Goal: Information Seeking & Learning: Check status

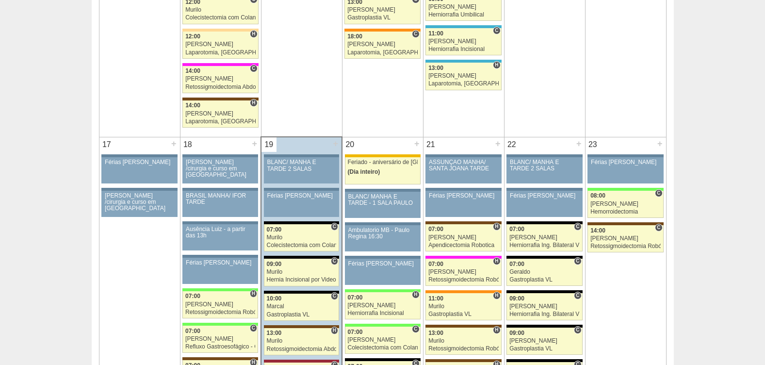
scroll to position [1476, 0]
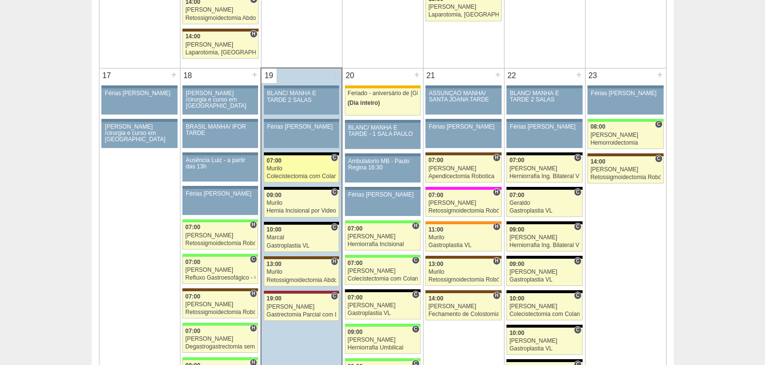
click link "87585 Murilo C 07:00 Murilo Colecistectomia com Colangiografia VL Hospital Blan…"
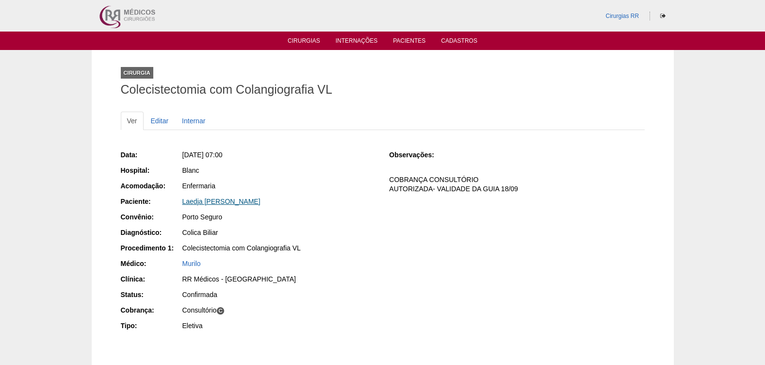
click at [220, 200] on link "Laedja [PERSON_NAME]" at bounding box center [221, 201] width 78 height 8
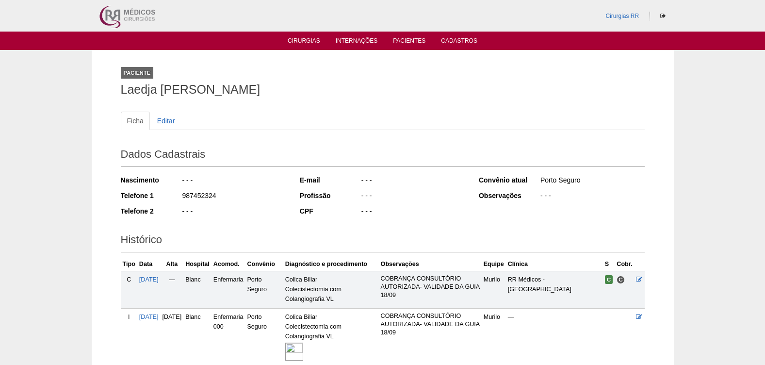
click at [303, 347] on img at bounding box center [294, 351] width 18 height 18
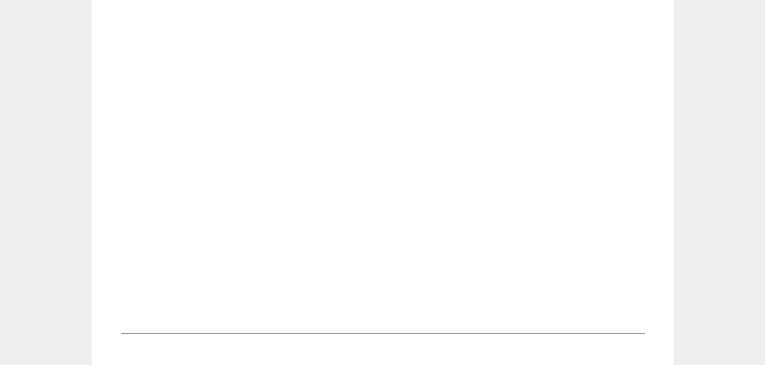
scroll to position [242, 0]
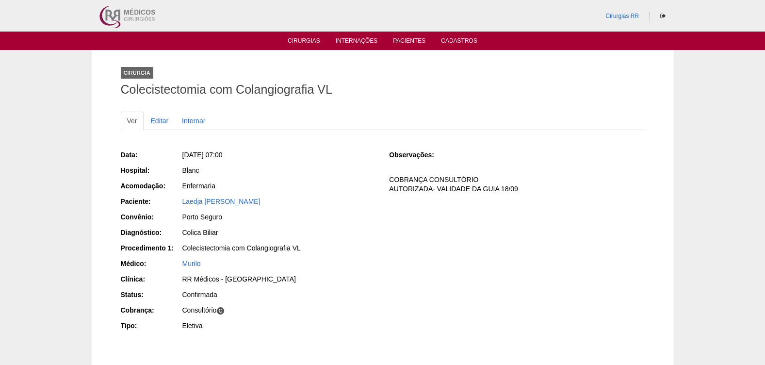
drag, startPoint x: 293, startPoint y: 199, endPoint x: 173, endPoint y: 204, distance: 120.4
click at [173, 204] on div "Paciente: Laedja Maria Da Silva Gomea" at bounding box center [248, 202] width 255 height 12
copy div "Paciente: Laedja Maria Da Silva Gomea"
click at [225, 201] on link "Laedja [PERSON_NAME]" at bounding box center [221, 201] width 78 height 8
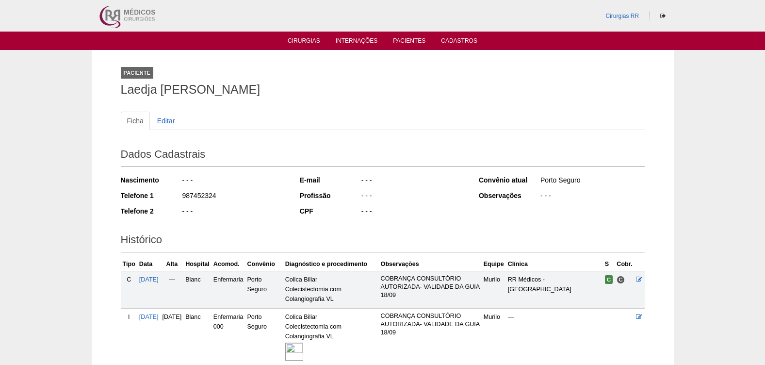
scroll to position [113, 0]
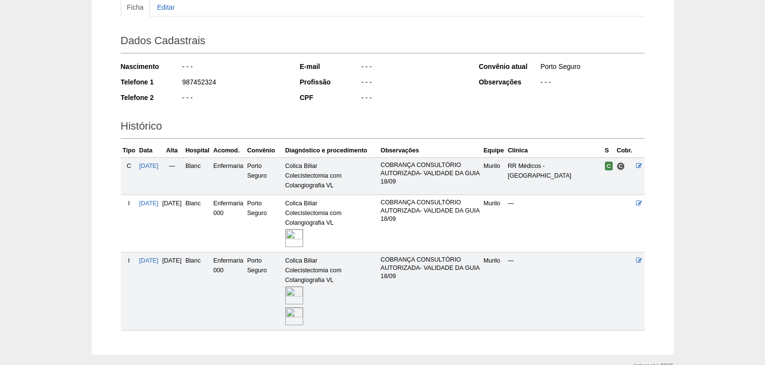
click at [303, 320] on img at bounding box center [294, 316] width 18 height 18
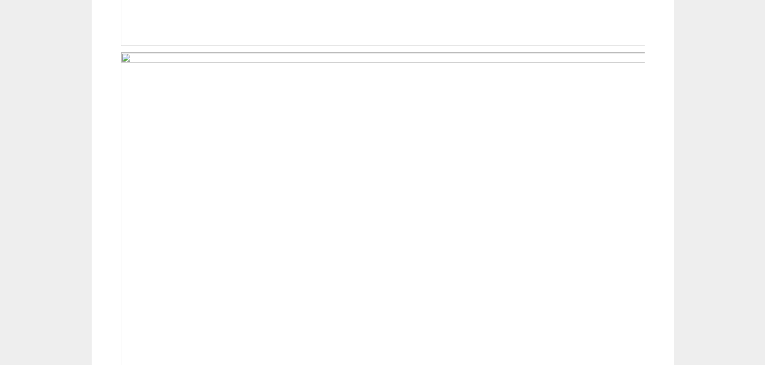
scroll to position [164, 0]
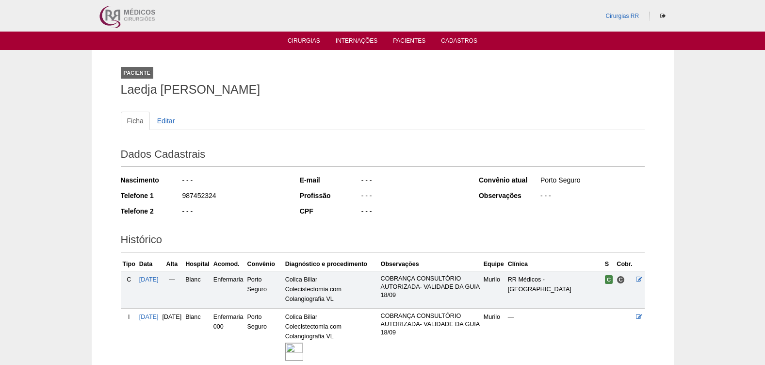
scroll to position [113, 0]
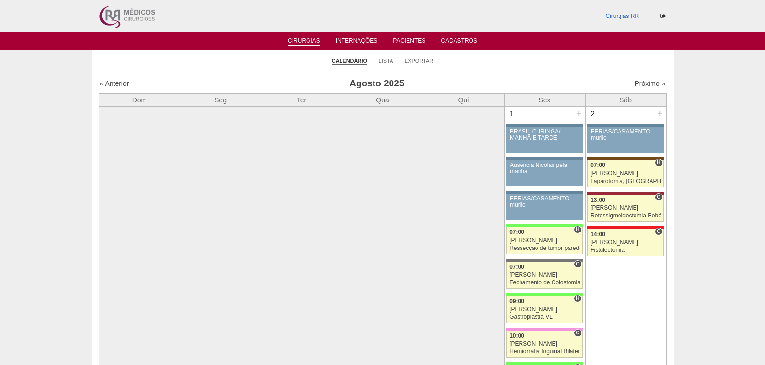
scroll to position [1476, 0]
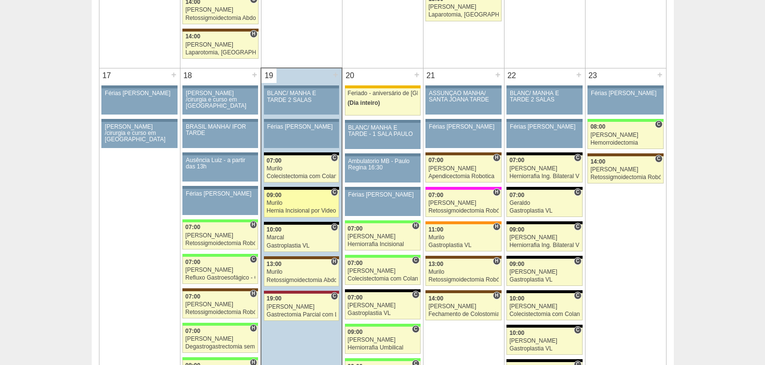
click at [276, 205] on div "Murilo" at bounding box center [302, 203] width 70 height 6
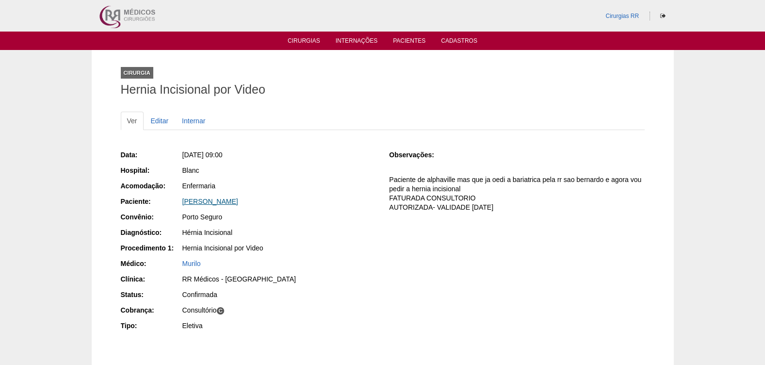
click at [232, 199] on link "[PERSON_NAME]" at bounding box center [210, 201] width 56 height 8
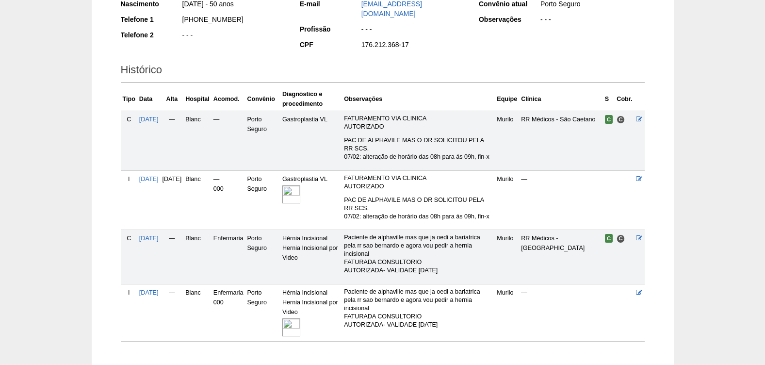
scroll to position [229, 0]
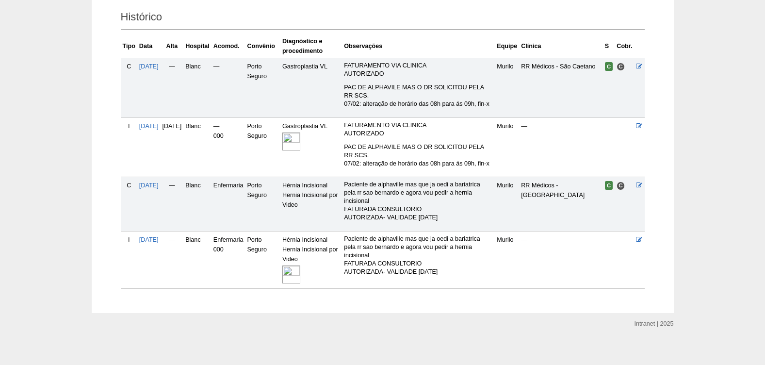
click at [300, 268] on img at bounding box center [291, 274] width 18 height 18
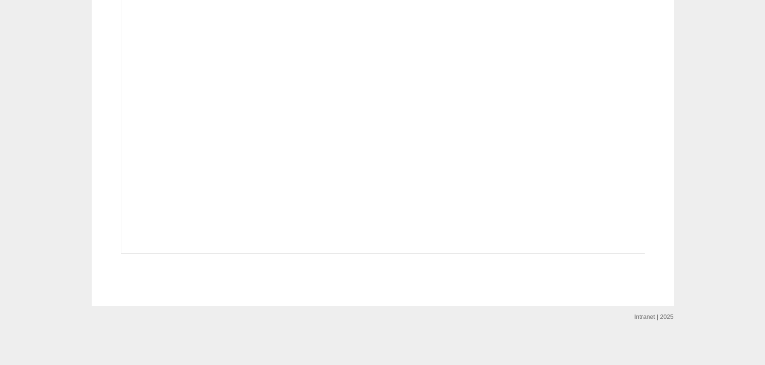
scroll to position [297, 0]
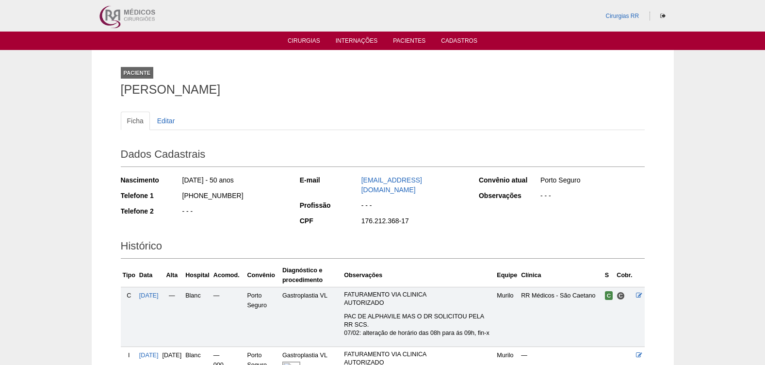
scroll to position [229, 0]
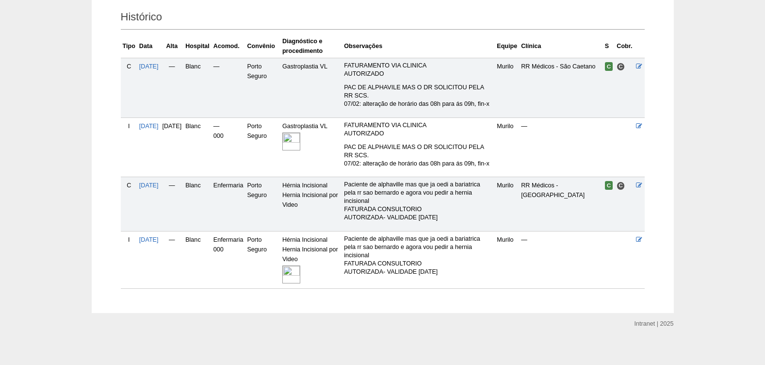
click at [300, 270] on img at bounding box center [291, 274] width 18 height 18
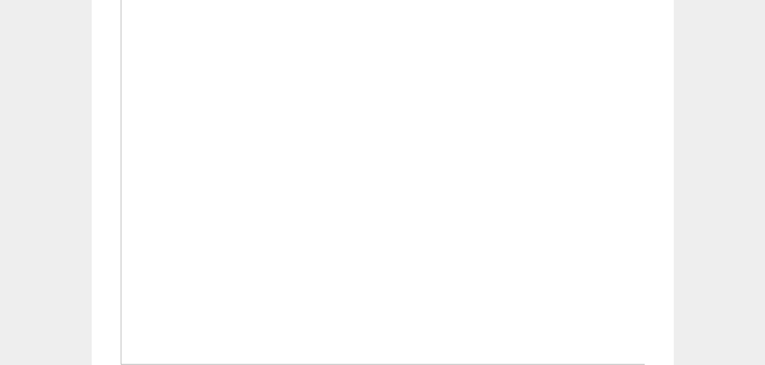
scroll to position [291, 0]
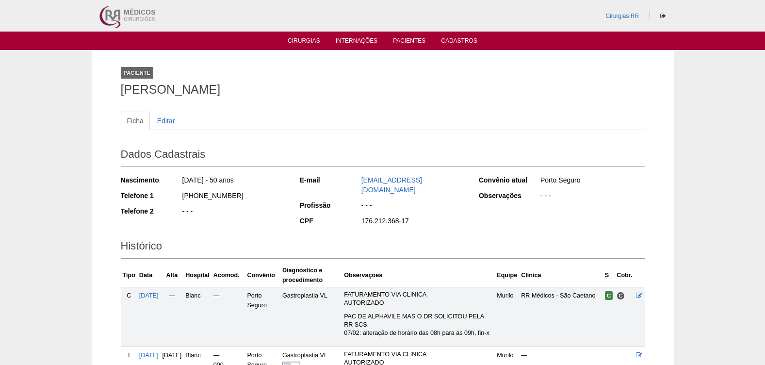
scroll to position [229, 0]
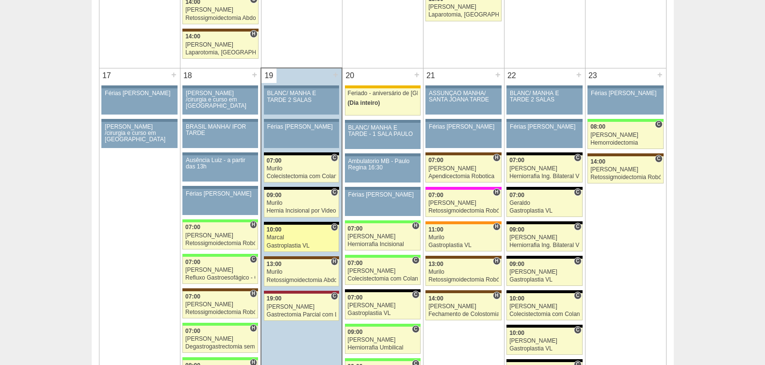
scroll to position [1476, 0]
click at [282, 231] on div "10:00" at bounding box center [302, 229] width 70 height 6
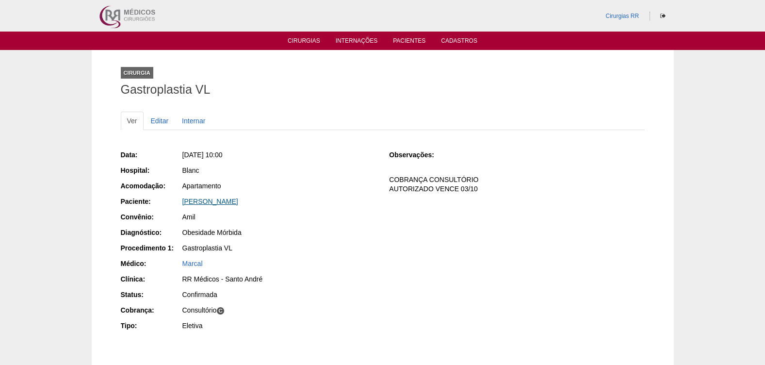
click at [238, 200] on link "Fernanda Maria Palmieri Carvalho de Godoy" at bounding box center [210, 201] width 56 height 8
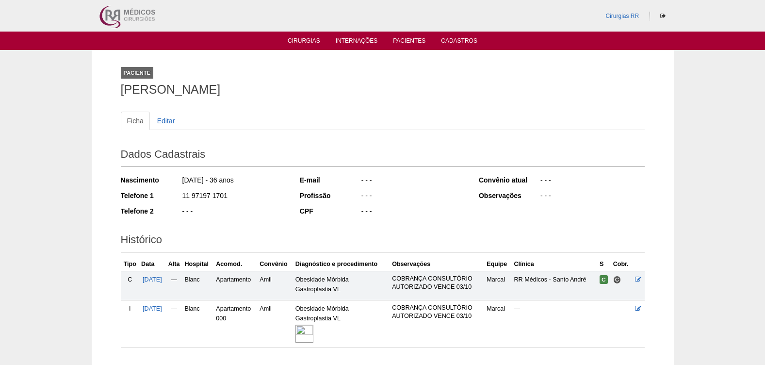
click at [313, 332] on img at bounding box center [304, 333] width 18 height 18
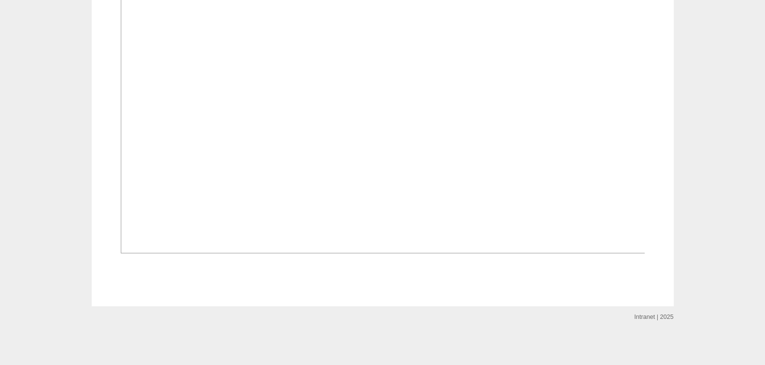
scroll to position [563, 0]
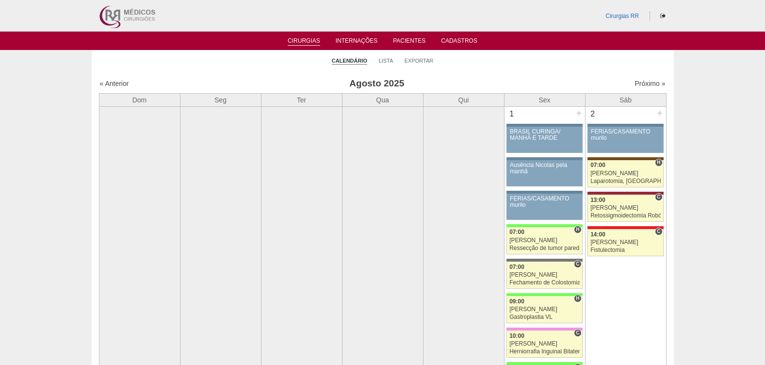
scroll to position [1476, 0]
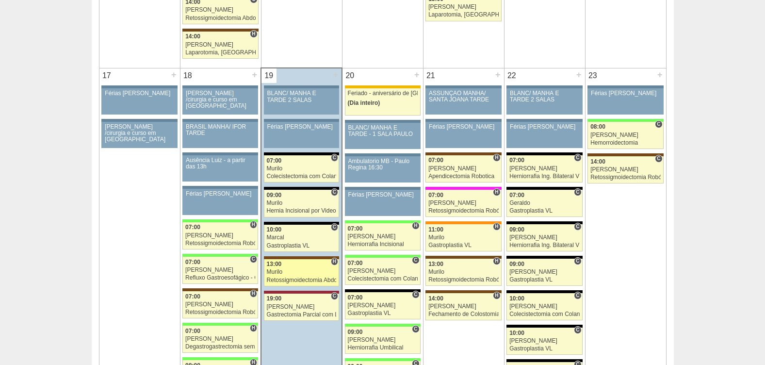
click at [289, 272] on div "Murilo" at bounding box center [302, 272] width 70 height 6
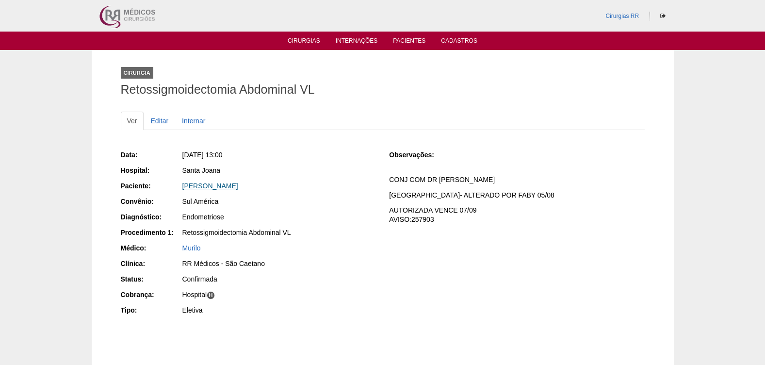
click at [217, 189] on link "[PERSON_NAME]" at bounding box center [210, 186] width 56 height 8
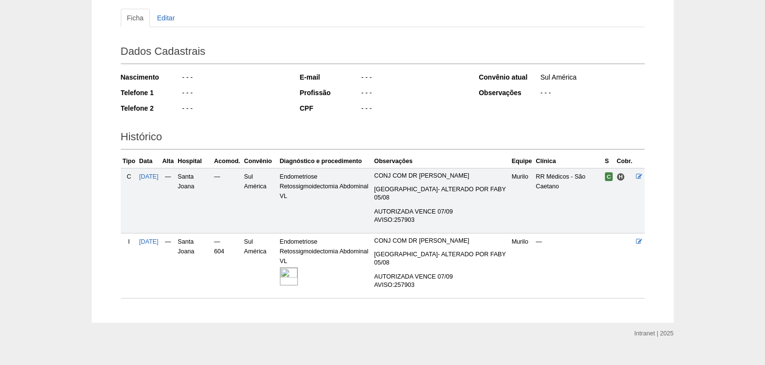
scroll to position [116, 0]
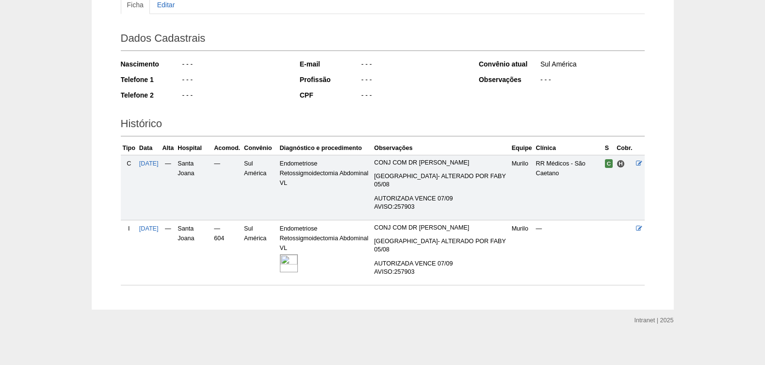
click at [298, 264] on img at bounding box center [289, 263] width 18 height 18
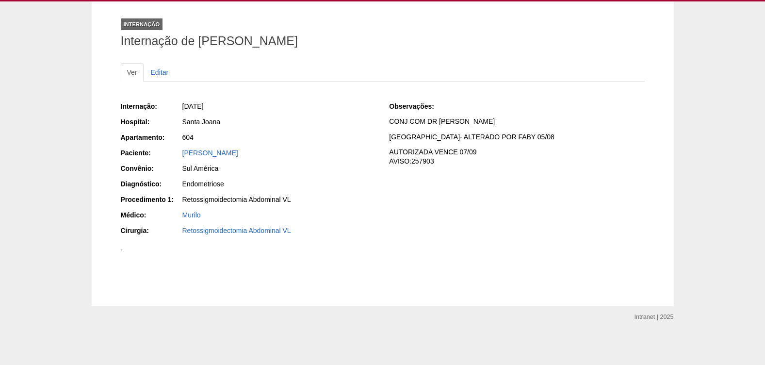
scroll to position [470, 0]
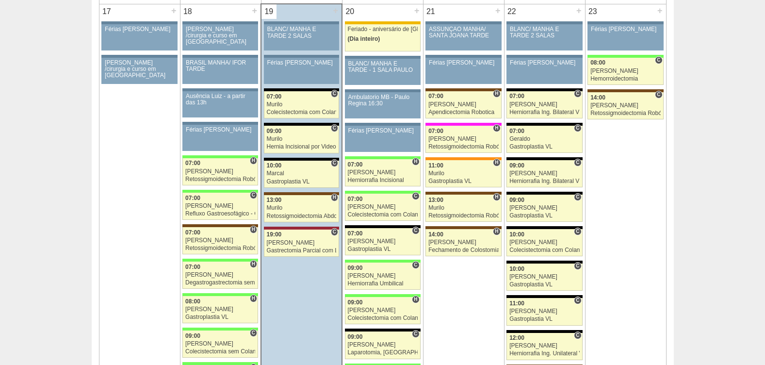
scroll to position [1554, 0]
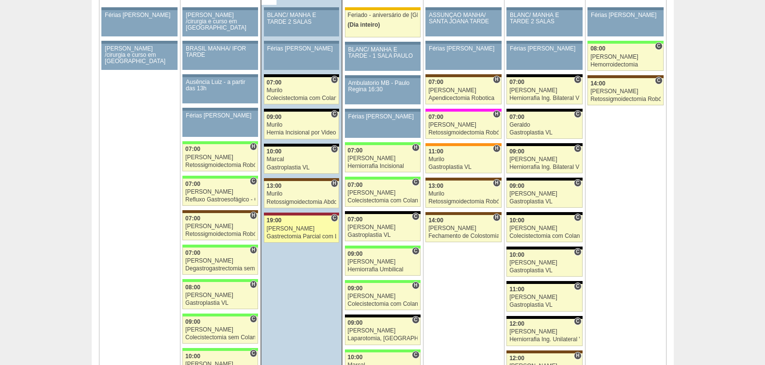
click at [300, 227] on div "[PERSON_NAME]" at bounding box center [302, 228] width 70 height 6
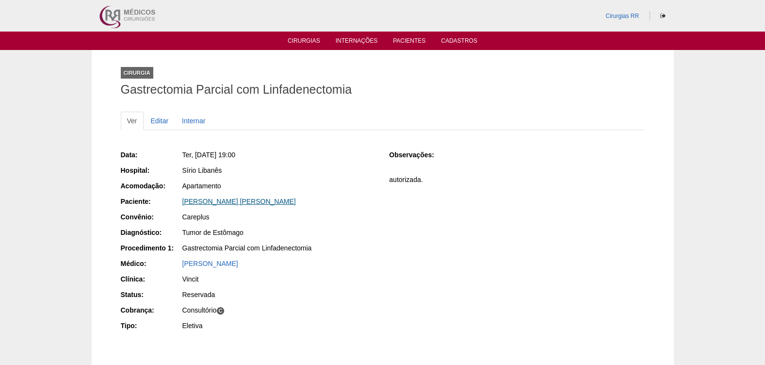
click at [255, 201] on link "[PERSON_NAME] [PERSON_NAME]" at bounding box center [238, 201] width 113 height 8
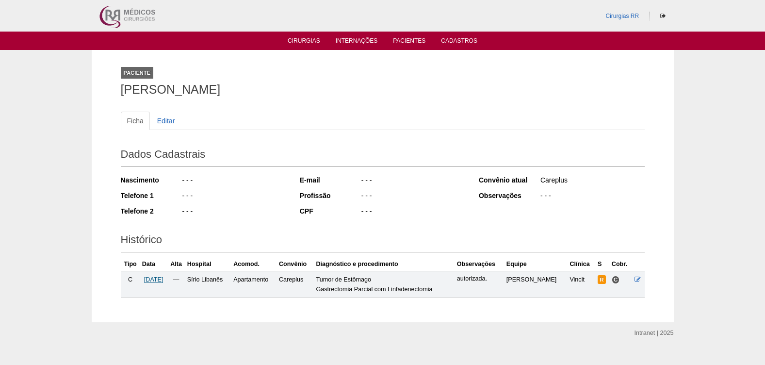
click at [154, 279] on span "19/08/2025" at bounding box center [153, 279] width 19 height 7
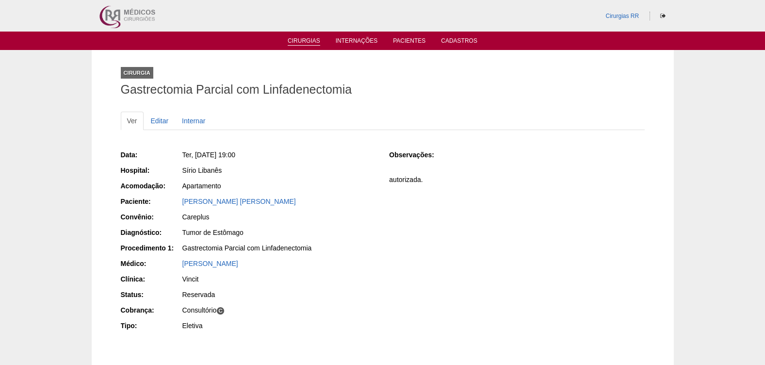
click at [302, 38] on link "Cirurgias" at bounding box center [304, 41] width 32 height 8
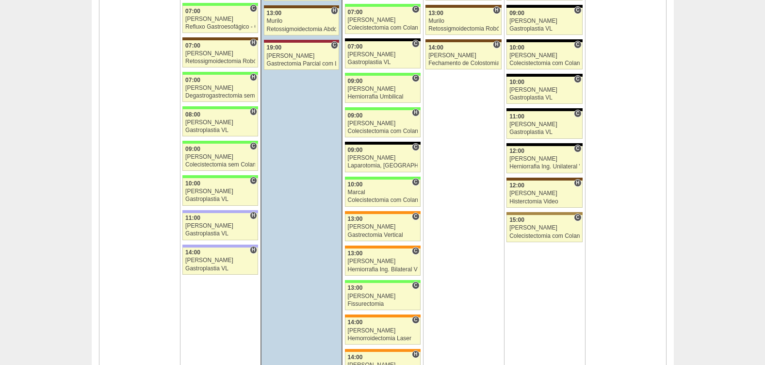
scroll to position [1750, 0]
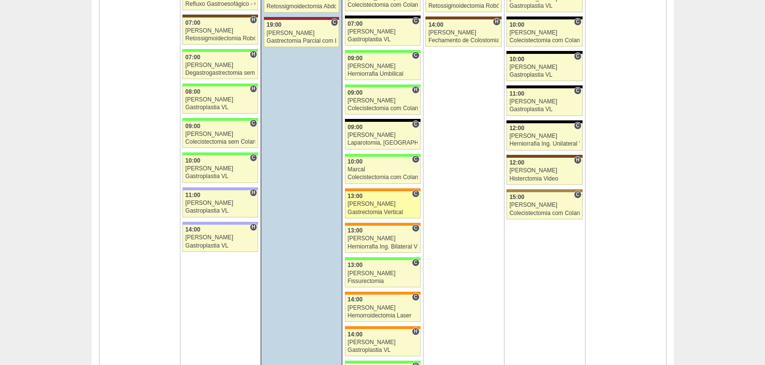
click at [382, 205] on div "Nathan" at bounding box center [383, 204] width 70 height 6
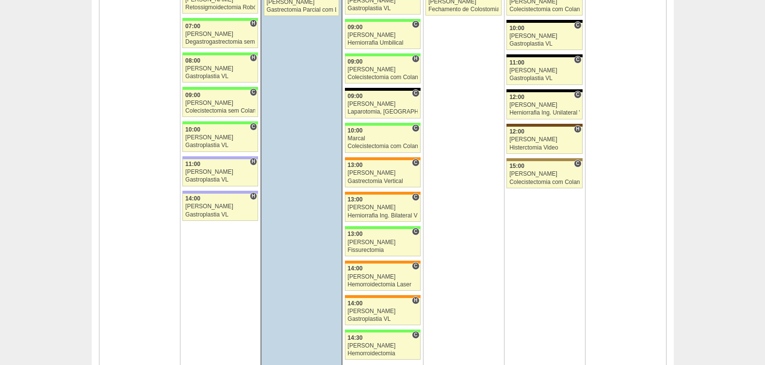
scroll to position [1798, 0]
